Goal: Navigation & Orientation: Find specific page/section

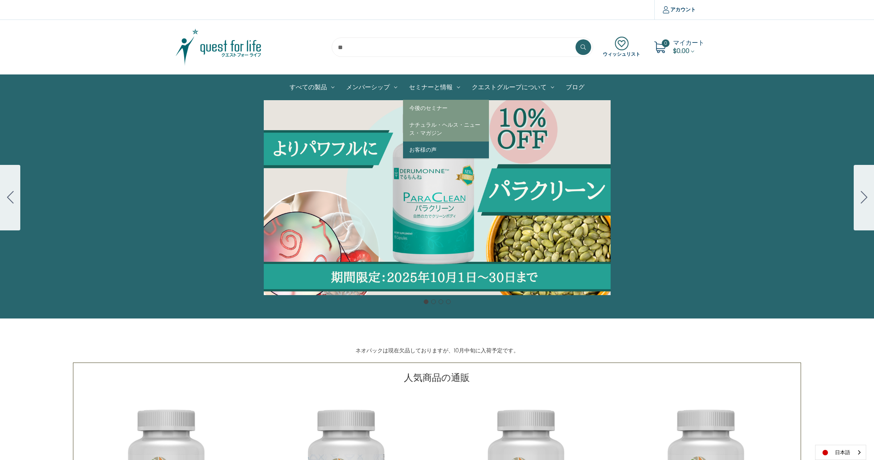
click at [434, 147] on link "お客様の声" at bounding box center [446, 150] width 86 height 17
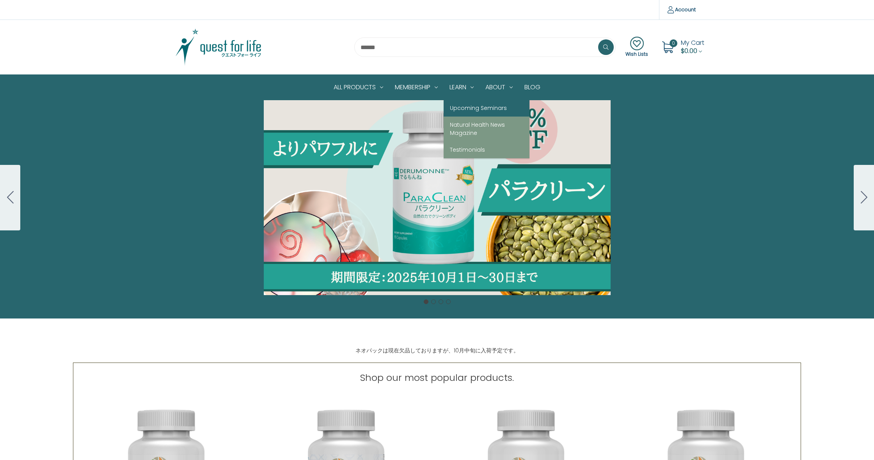
click at [468, 111] on link "Upcoming Seminars" at bounding box center [487, 108] width 86 height 17
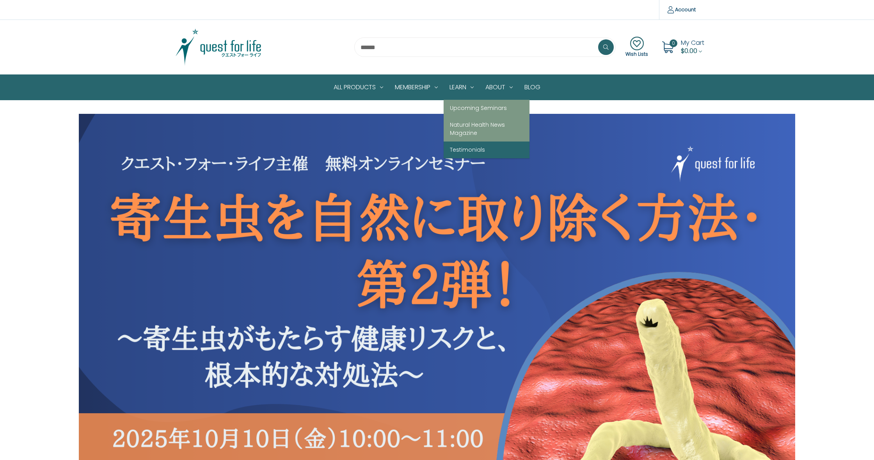
click at [462, 146] on link "Testimonials" at bounding box center [487, 150] width 86 height 17
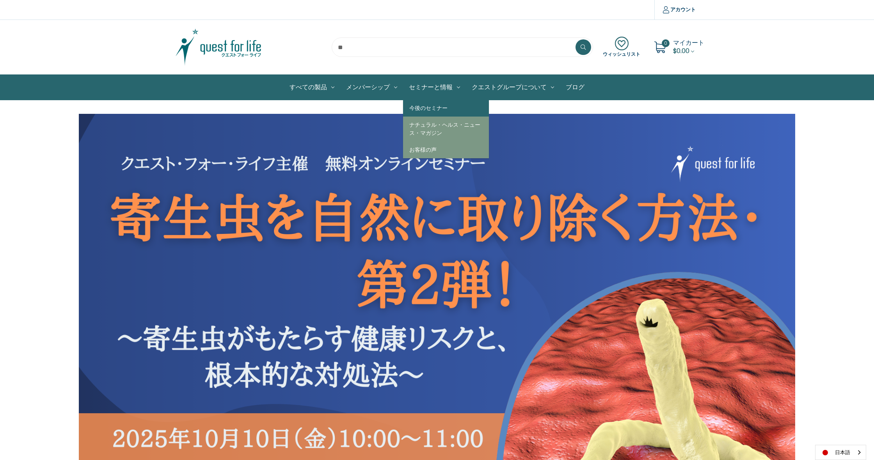
click at [434, 107] on link "今後のセミナー" at bounding box center [446, 108] width 86 height 17
